Goal: Find specific page/section: Find specific page/section

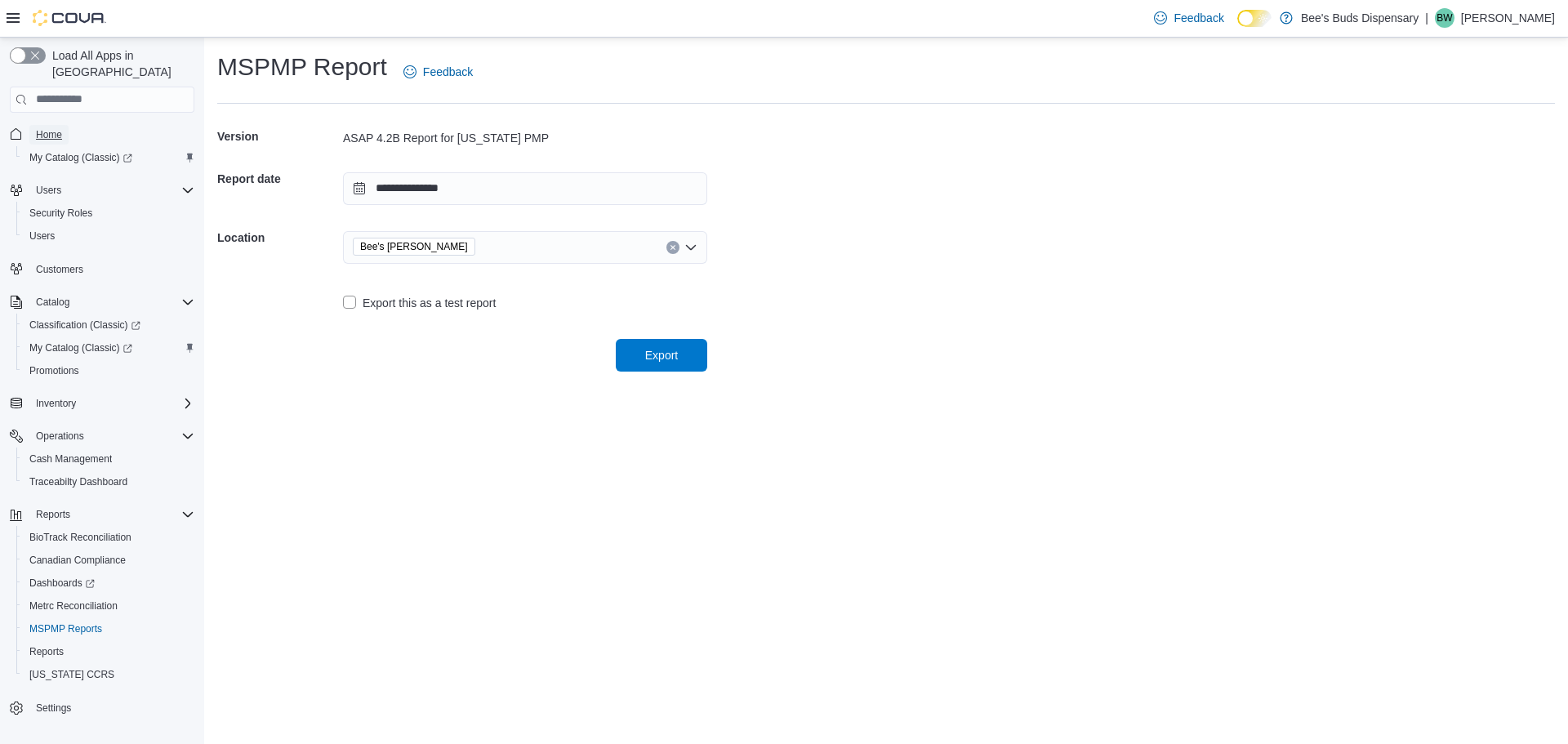
drag, startPoint x: 0, startPoint y: 0, endPoint x: 48, endPoint y: 117, distance: 126.5
click at [48, 128] on span "Home" at bounding box center [49, 135] width 26 height 13
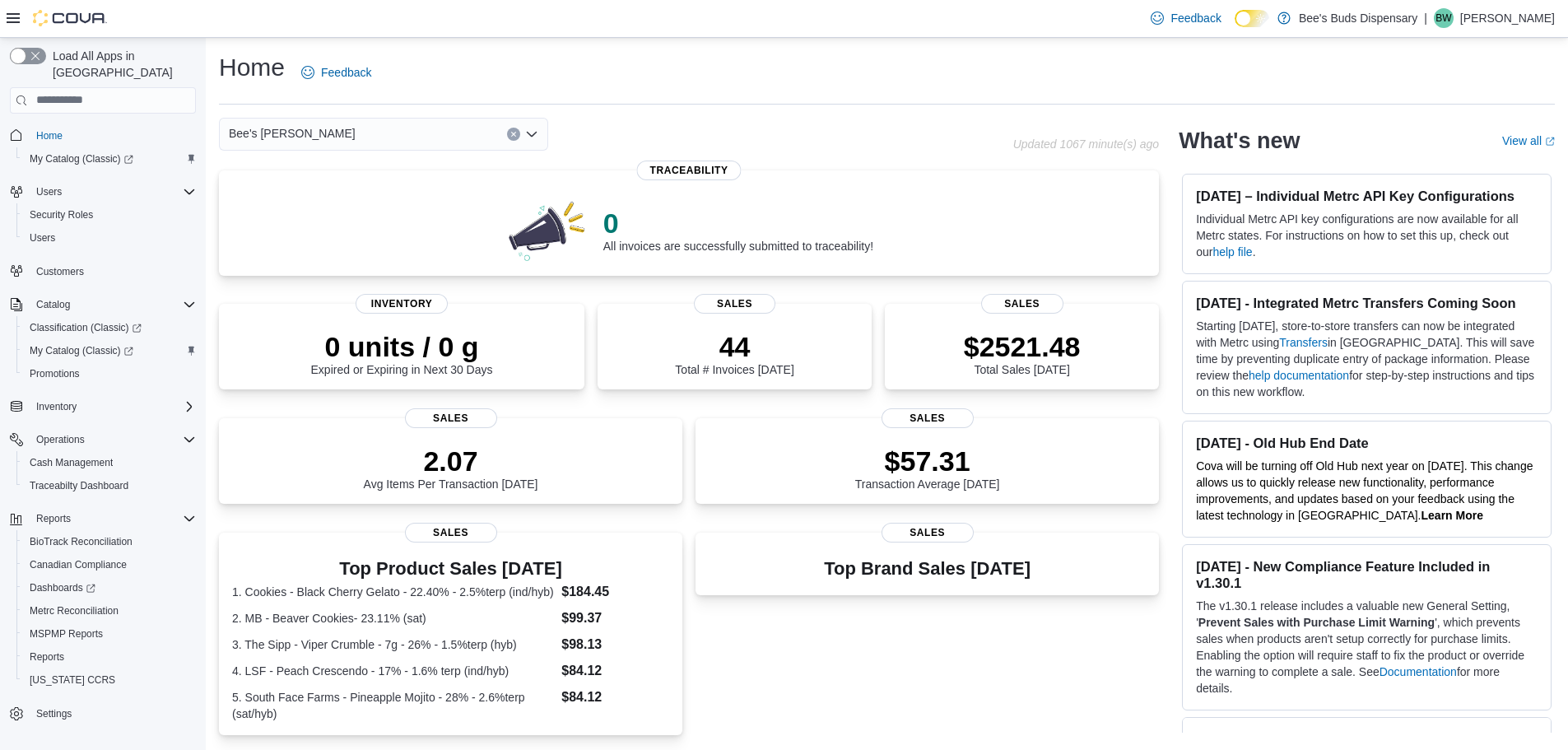
click at [474, 134] on div "Bee's Buds Wiggins" at bounding box center [383, 134] width 329 height 33
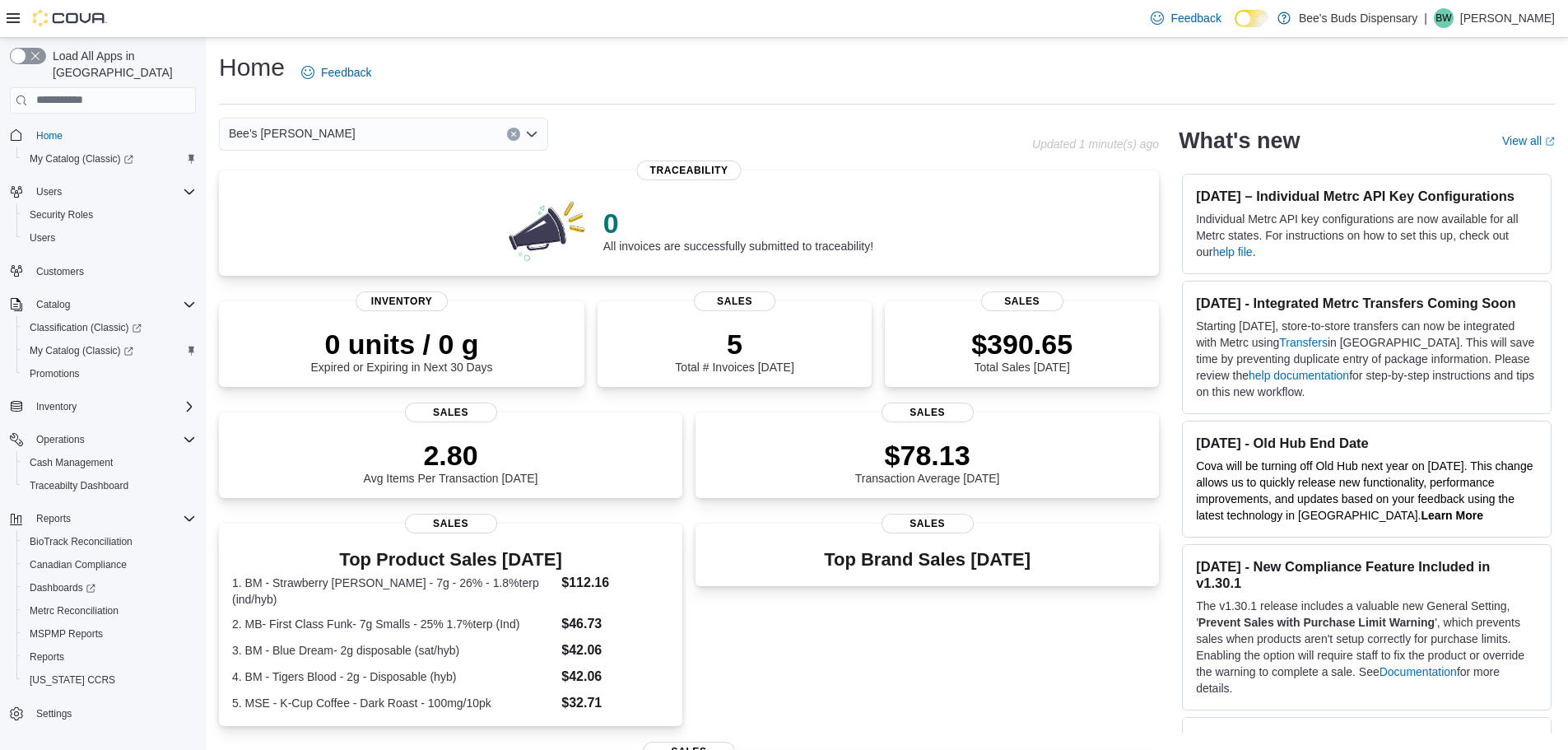
click at [393, 122] on div "Bee's [PERSON_NAME]" at bounding box center [383, 134] width 329 height 33
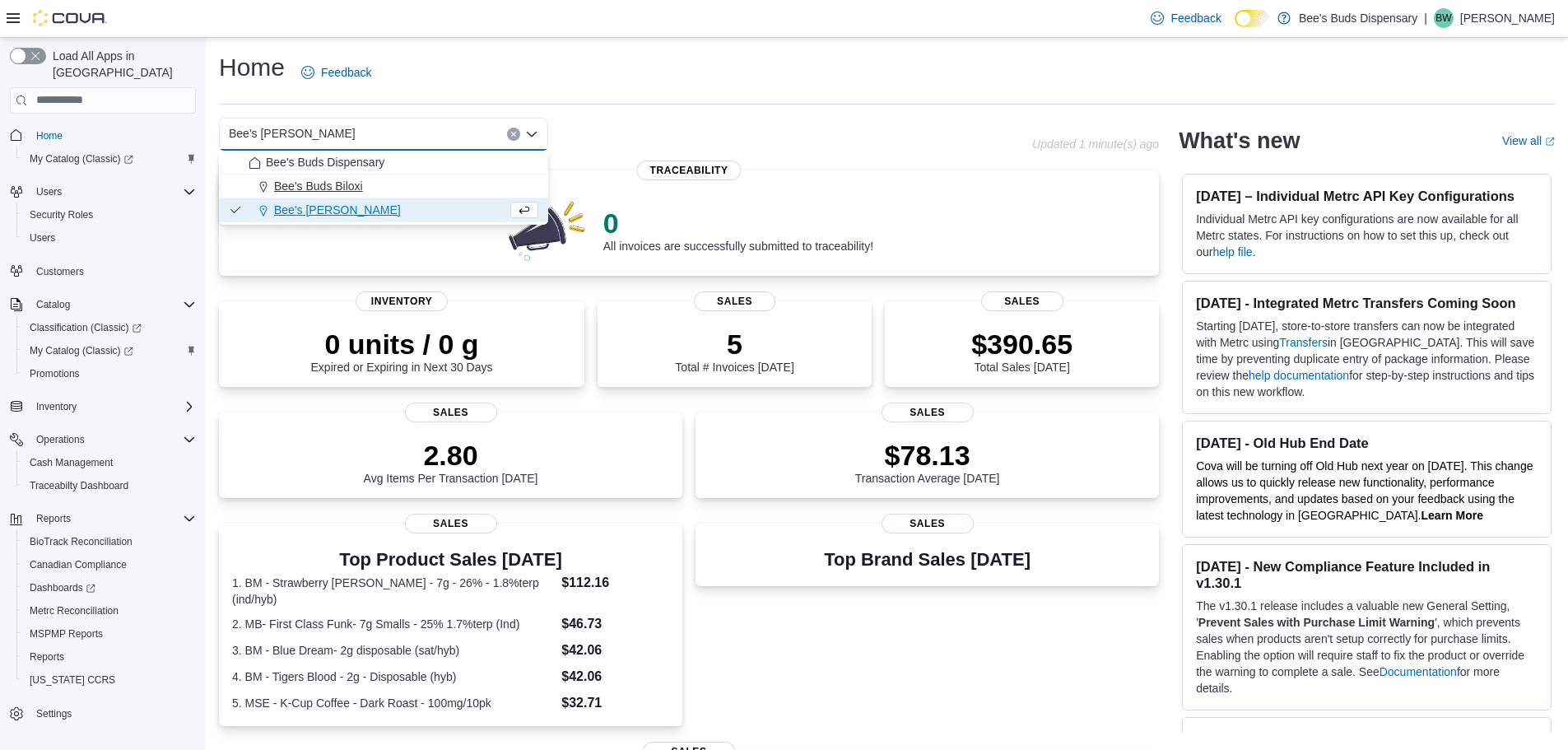
click at [373, 184] on div "Bee's Buds Biloxi" at bounding box center [393, 186] width 289 height 16
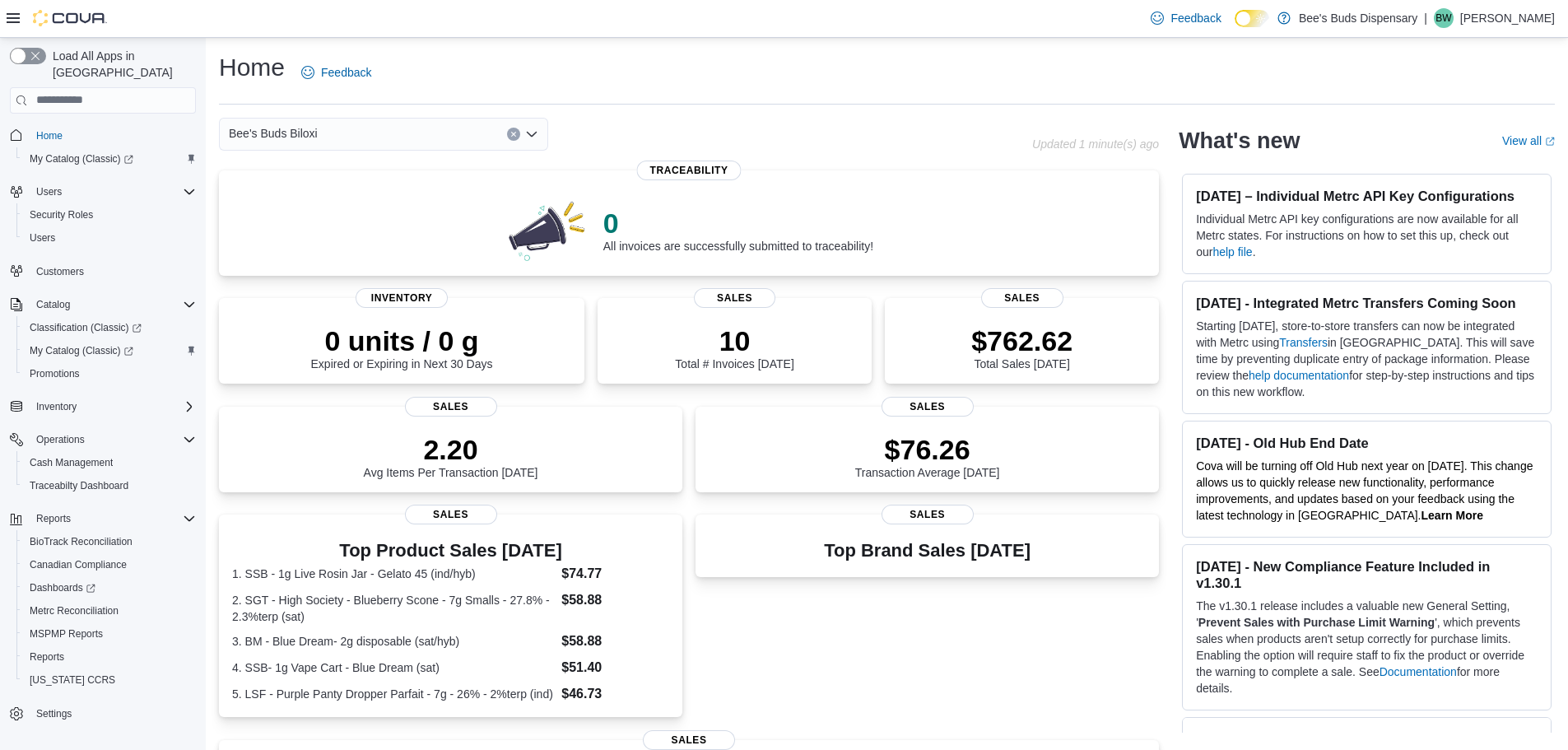
click at [515, 136] on icon "Clear input" at bounding box center [513, 133] width 4 height 4
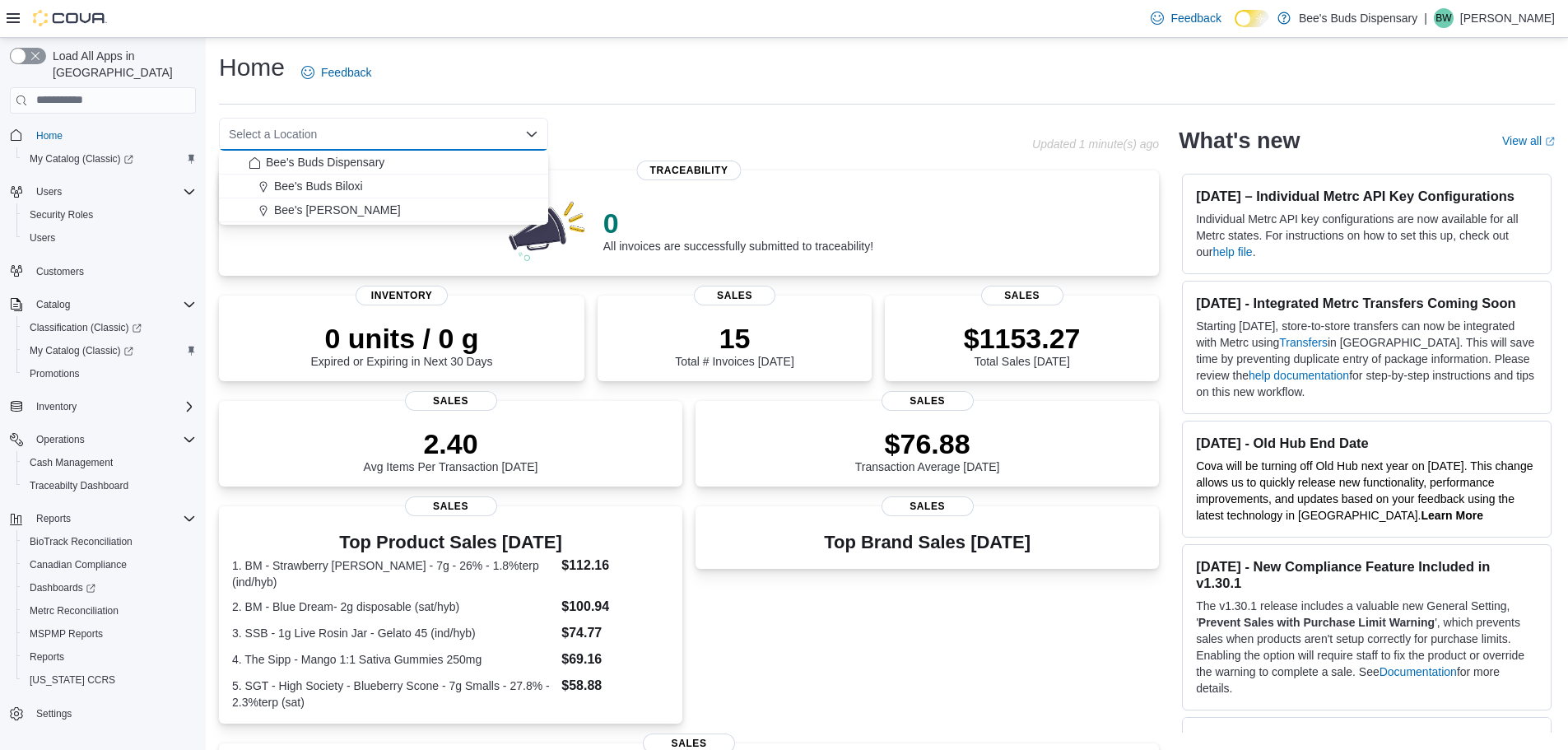
click at [532, 132] on icon "Close list of options" at bounding box center [532, 134] width 13 height 13
click at [532, 132] on icon "Open list of options" at bounding box center [532, 134] width 13 height 13
click at [394, 182] on div "Bee's Buds Biloxi" at bounding box center [393, 186] width 289 height 16
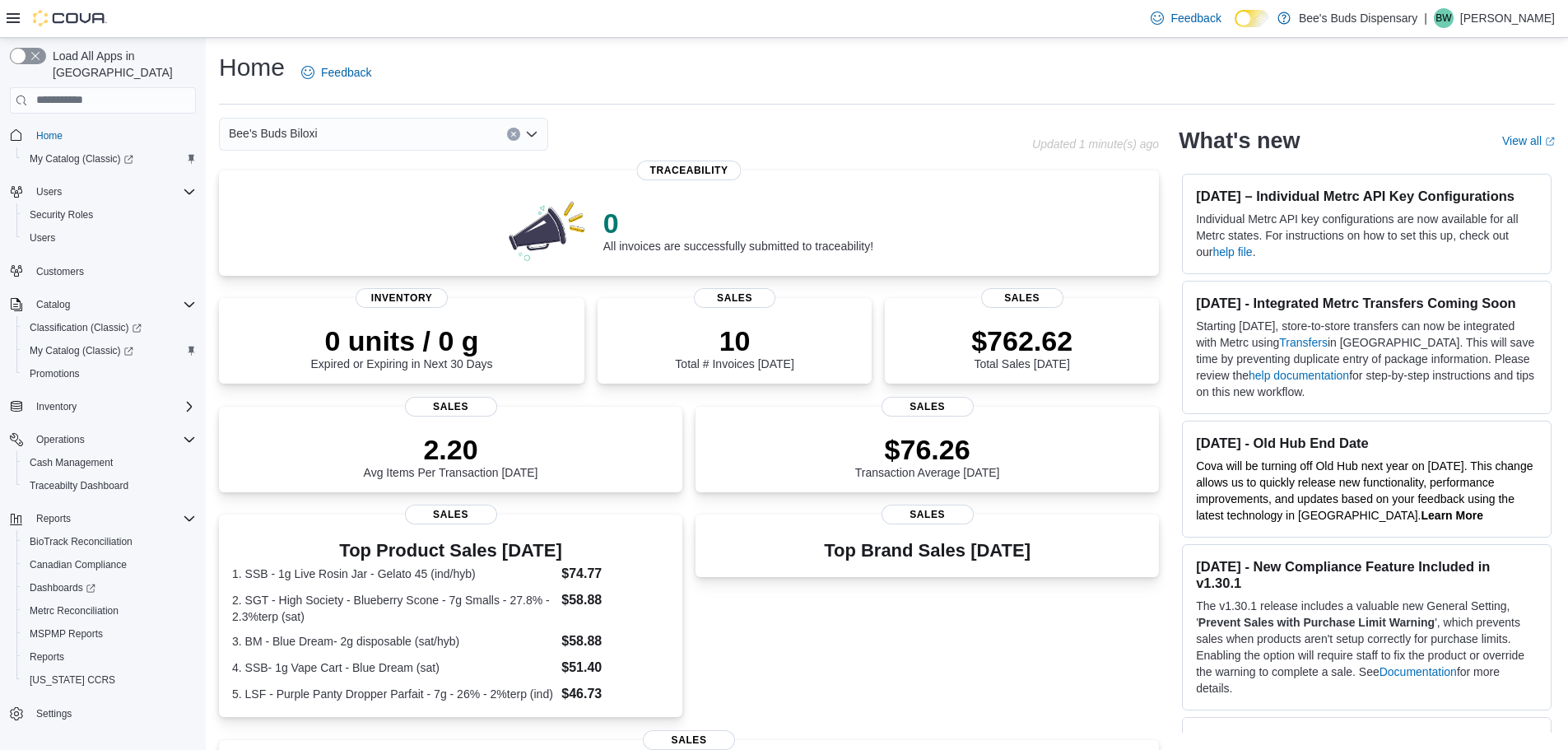
click at [512, 131] on icon "Clear input" at bounding box center [513, 134] width 7 height 7
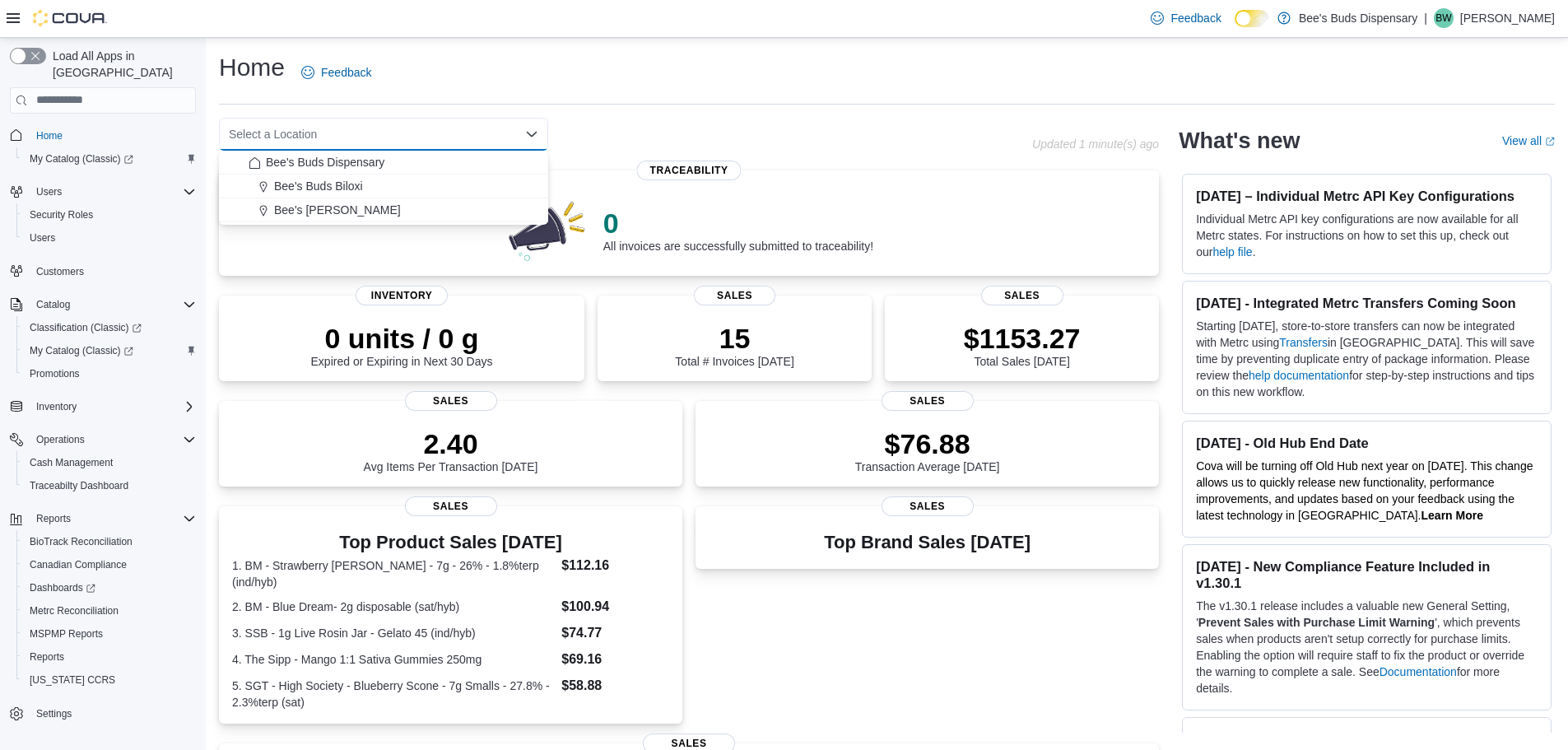
click at [530, 133] on icon "Close list of options" at bounding box center [532, 133] width 10 height 5
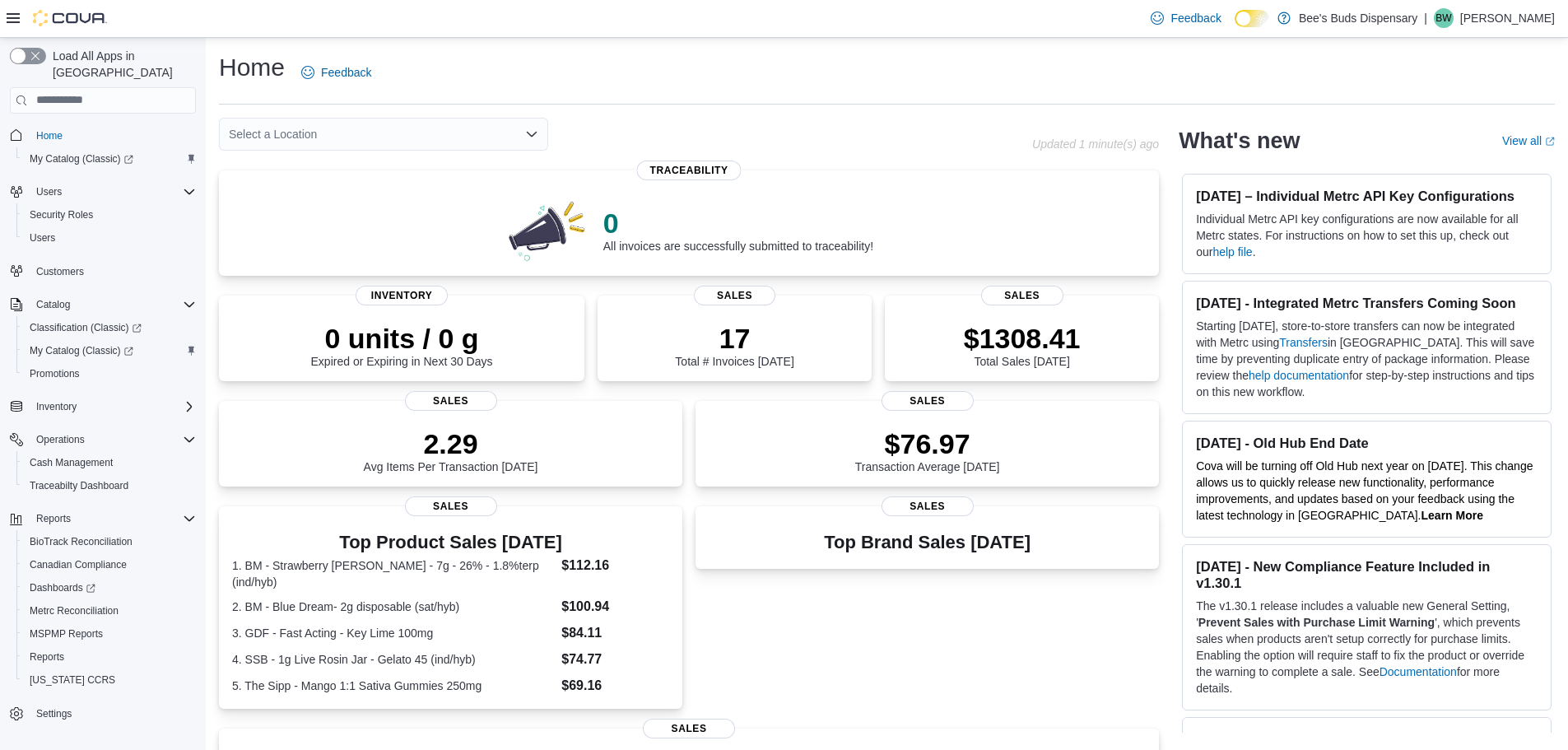
click at [393, 139] on div "Select a Location" at bounding box center [383, 134] width 329 height 33
click at [375, 175] on button "Bee's Buds Biloxi" at bounding box center [383, 186] width 329 height 24
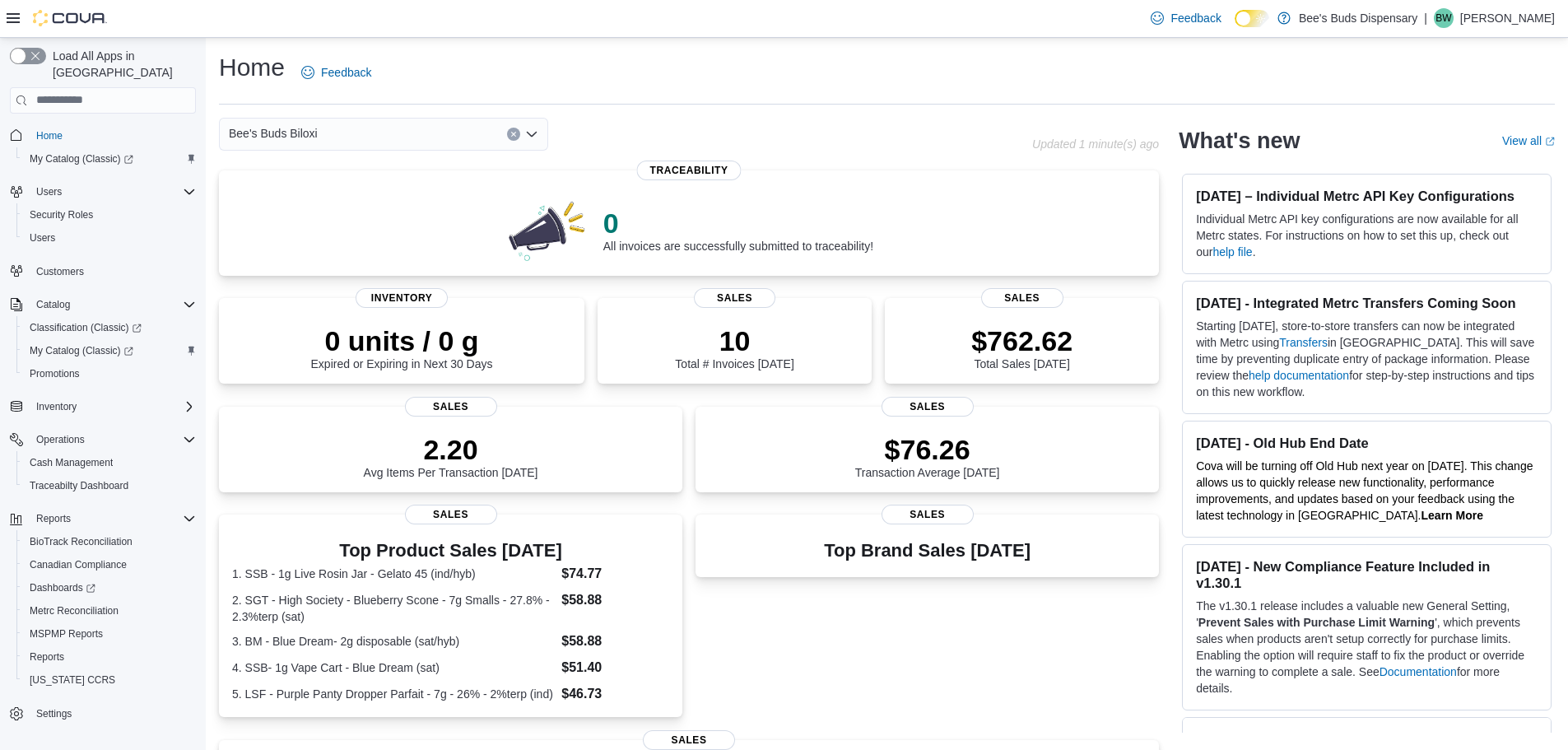
click at [384, 129] on div "Bee's Buds Biloxi Combo box. Selected. Bee's Buds Biloxi. Press Backspace to de…" at bounding box center [383, 134] width 329 height 33
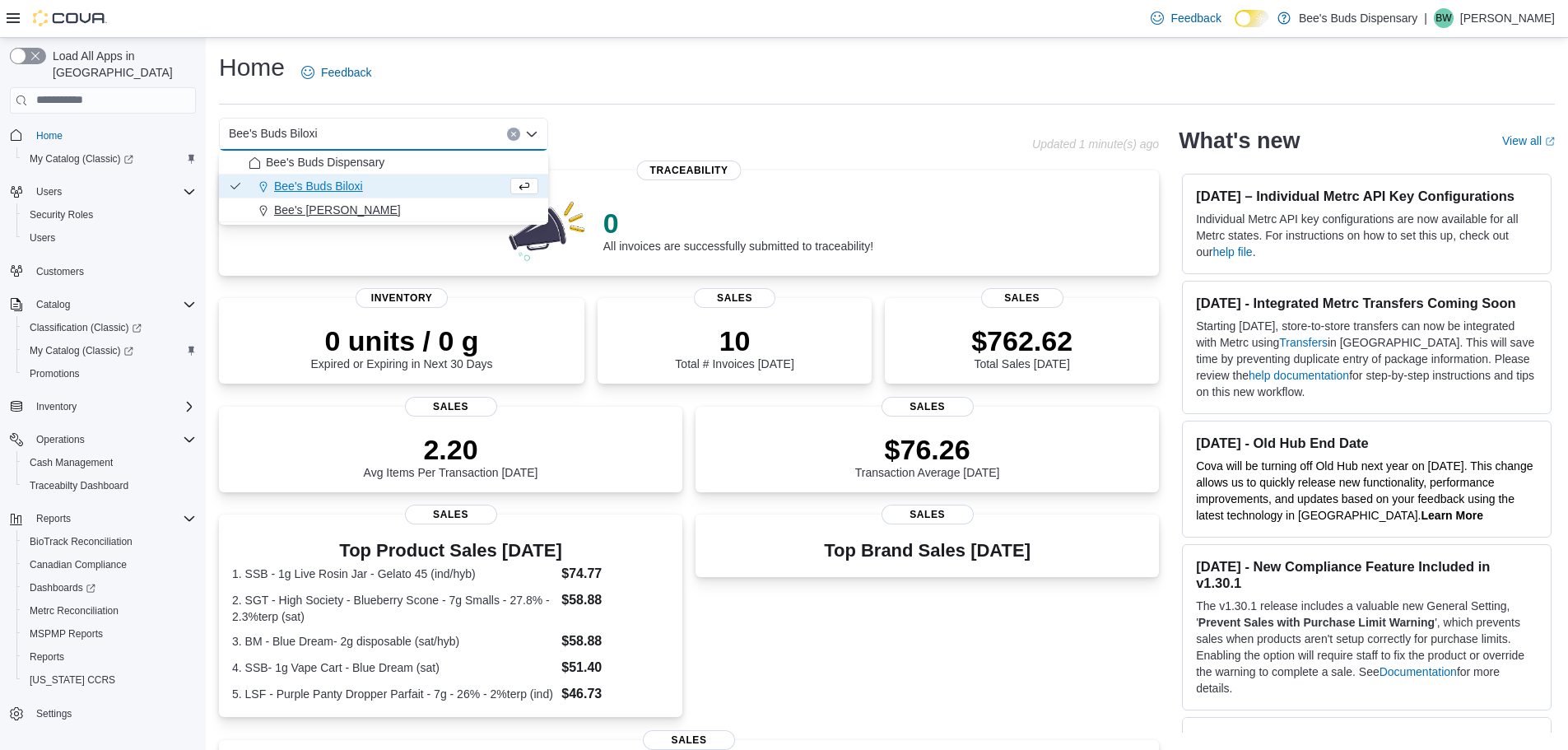
click at [342, 204] on span "Bee's Buds Wiggins" at bounding box center [337, 209] width 127 height 16
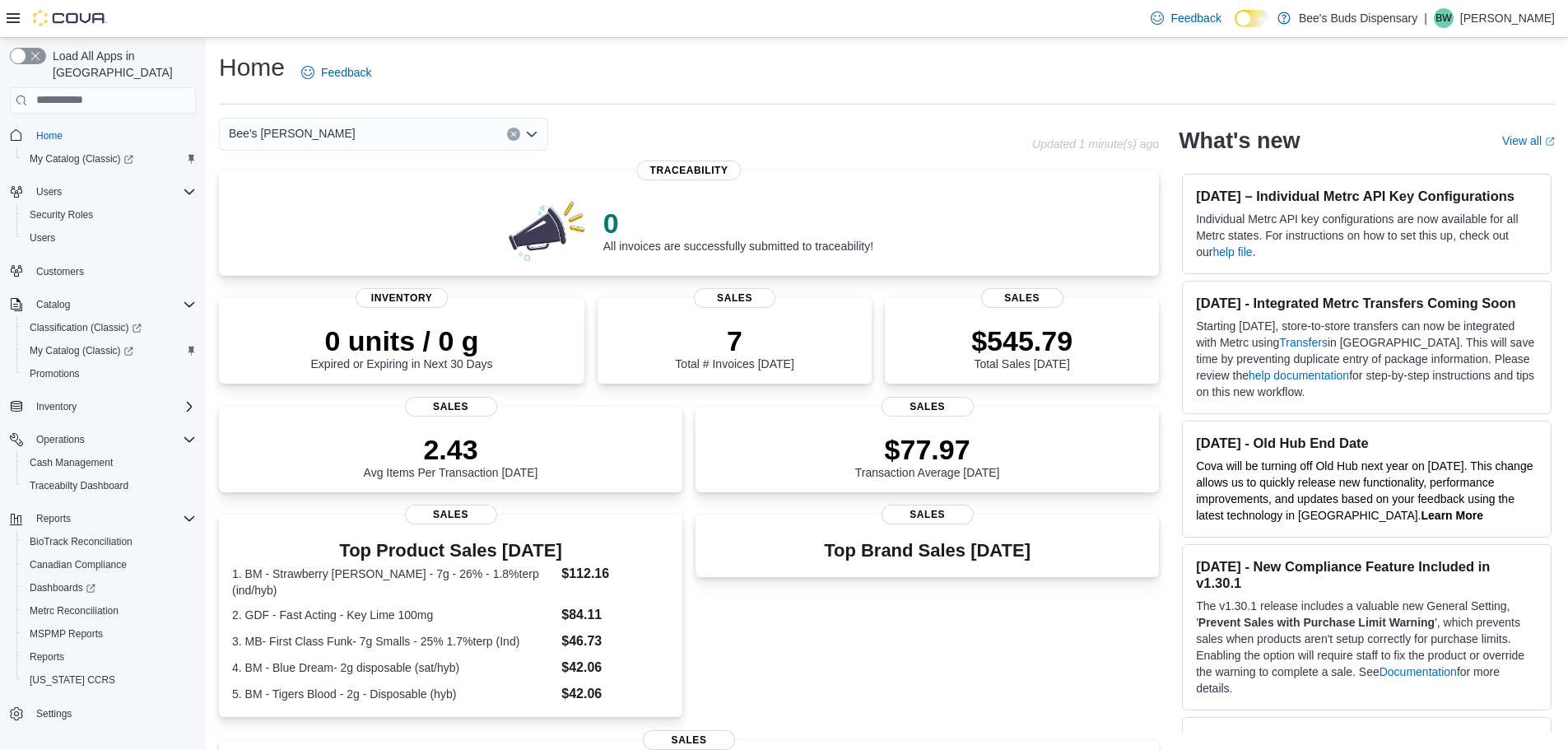
click at [509, 134] on button "Clear input" at bounding box center [514, 134] width 13 height 13
